Goal: Navigation & Orientation: Find specific page/section

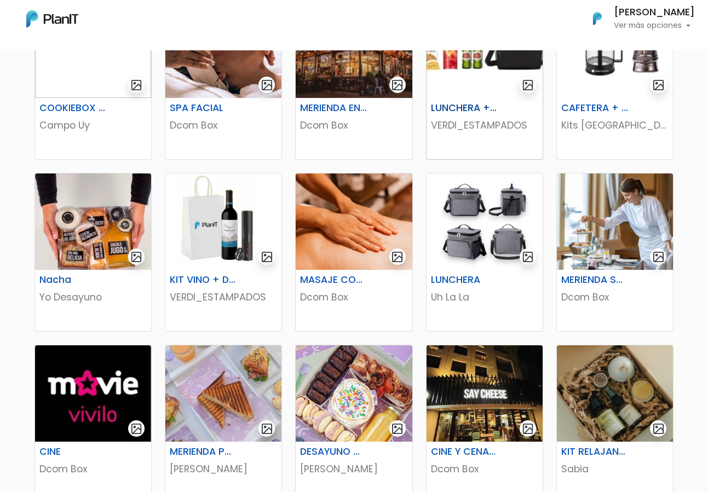
scroll to position [659, 0]
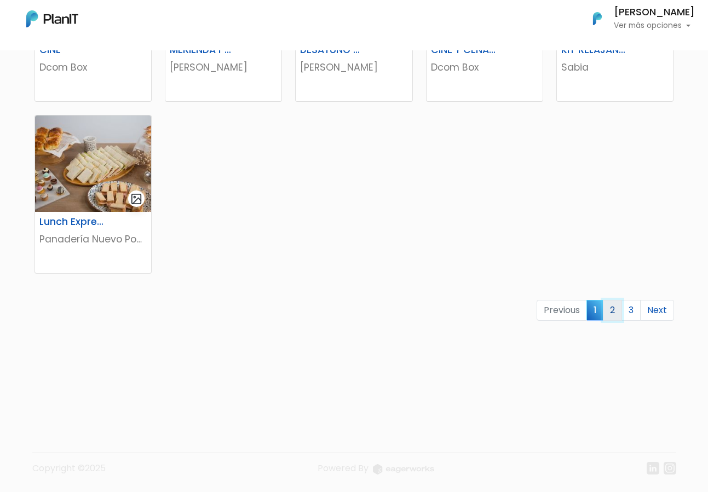
click at [610, 308] on link "2" at bounding box center [612, 310] width 19 height 21
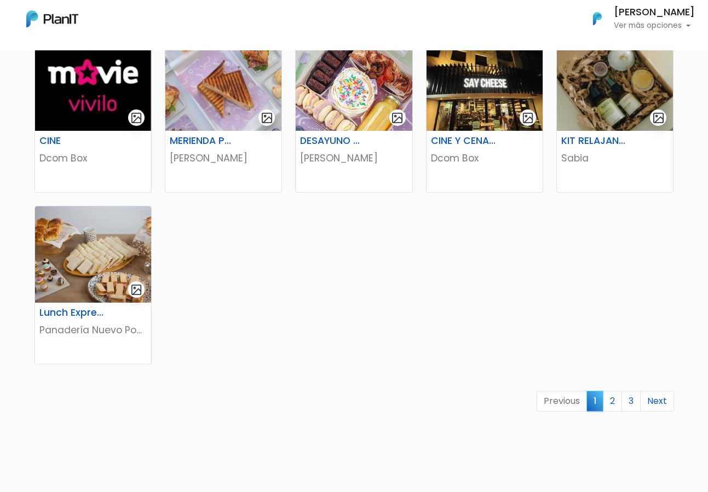
scroll to position [634, 0]
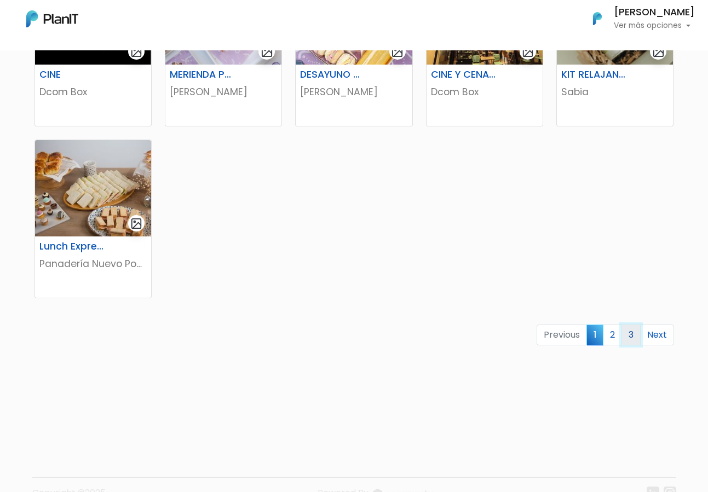
click at [626, 334] on link "3" at bounding box center [630, 335] width 19 height 21
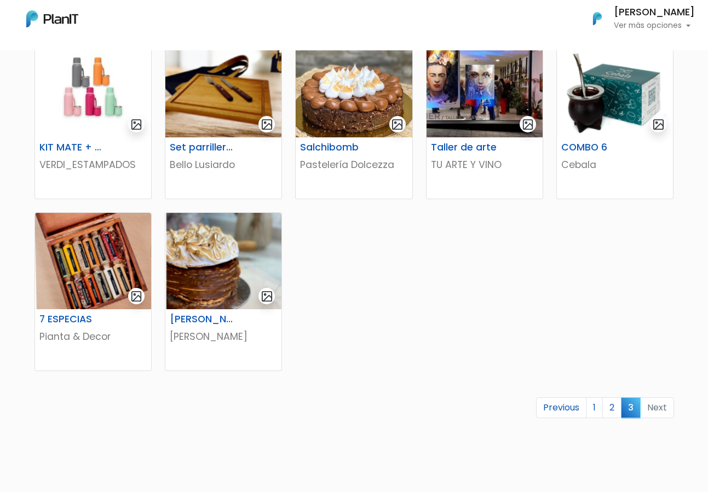
scroll to position [181, 0]
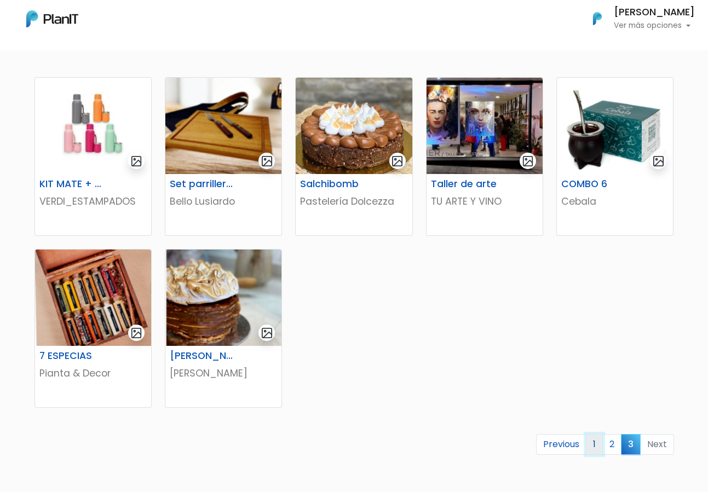
click at [592, 440] on link "1" at bounding box center [594, 444] width 17 height 21
